Goal: Transaction & Acquisition: Purchase product/service

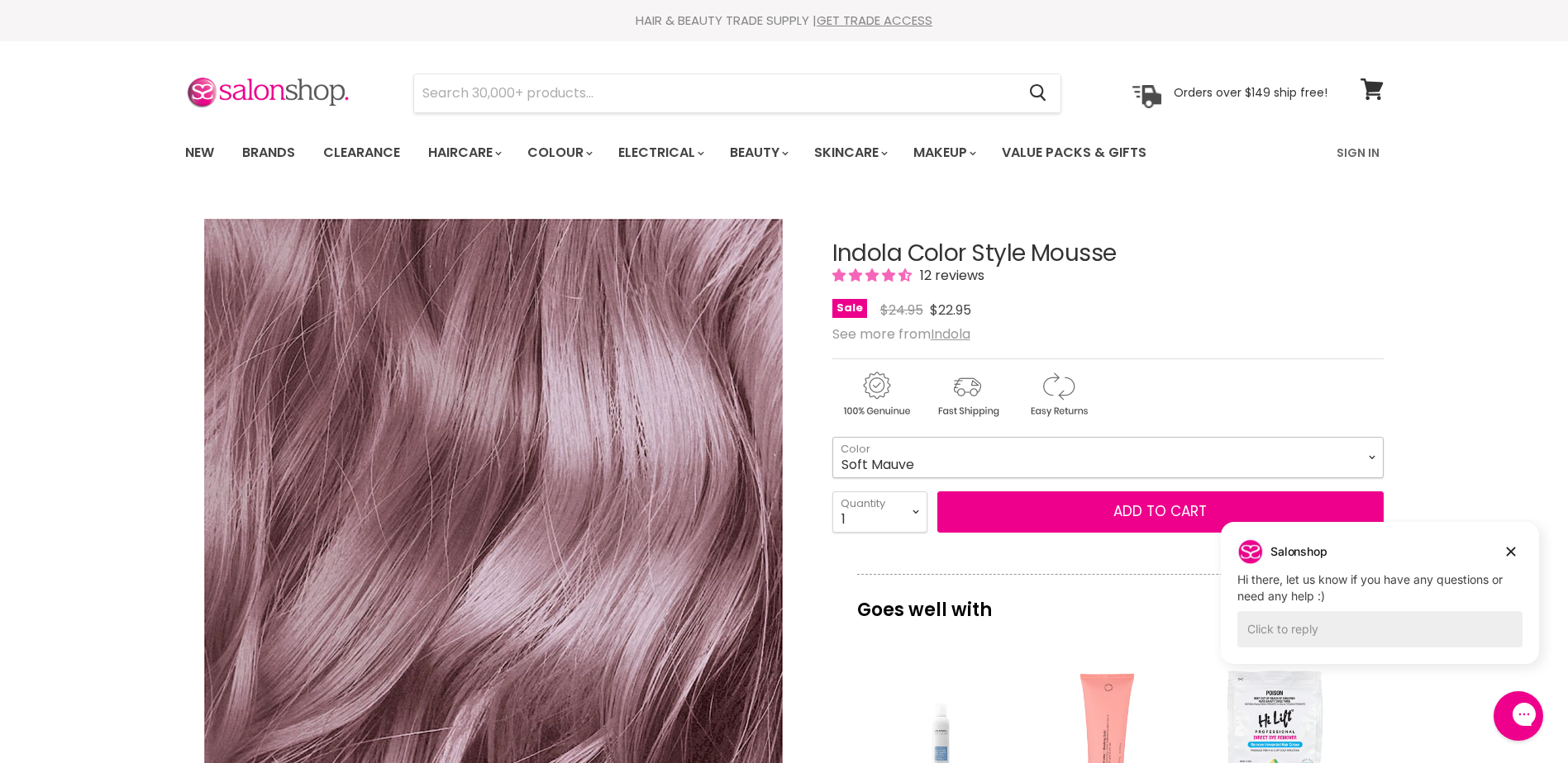
click at [1372, 454] on select "Beige Blonde Honey Blonde Medium Blonde Dark Blonde Medium Brown Strawberry Ros…" at bounding box center [1108, 458] width 552 height 42
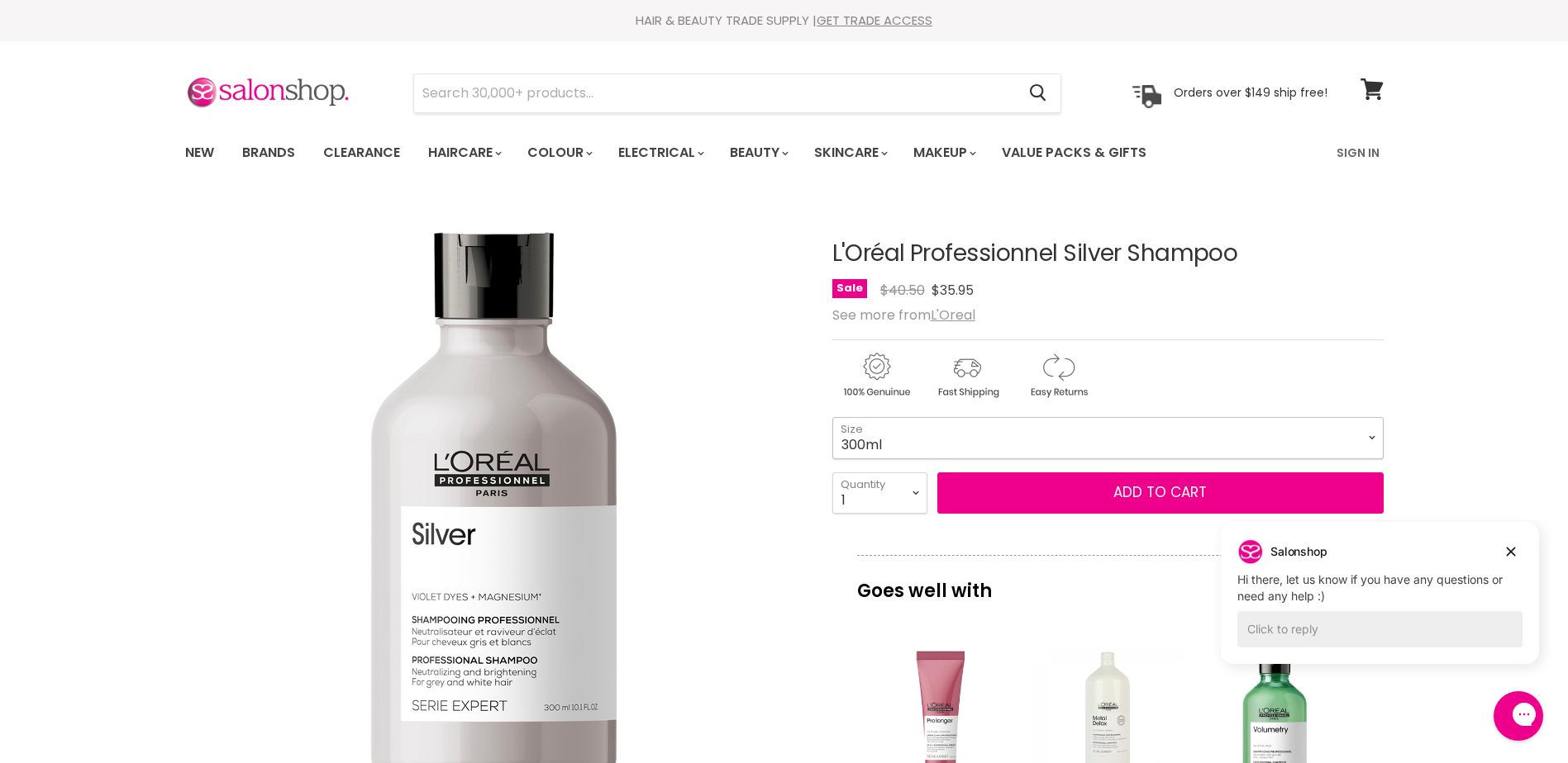
click at [1372, 435] on select "300ml 1.5Litres" at bounding box center [1108, 438] width 552 height 42
